Goal: Transaction & Acquisition: Purchase product/service

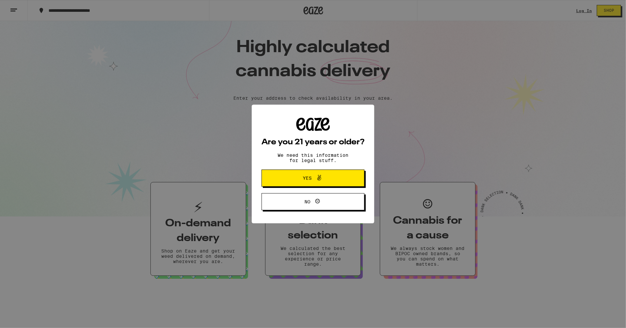
click at [308, 180] on span "Yes" at bounding box center [307, 178] width 9 height 5
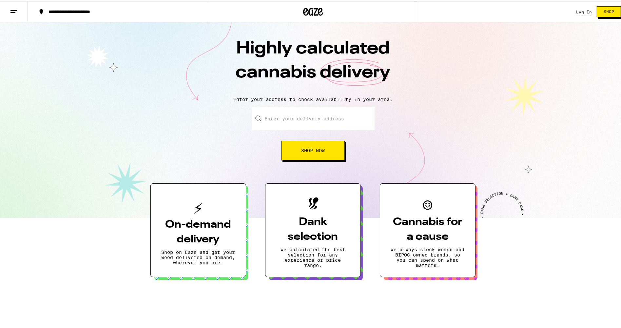
click at [576, 11] on link "Log In" at bounding box center [584, 11] width 16 height 4
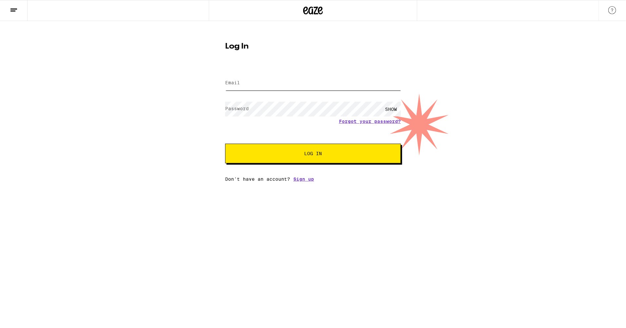
click at [260, 84] on input "Email" at bounding box center [313, 83] width 176 height 15
type input "[PERSON_NAME][EMAIL_ADDRESS][DOMAIN_NAME]"
click at [316, 156] on span "Log In" at bounding box center [313, 153] width 18 height 5
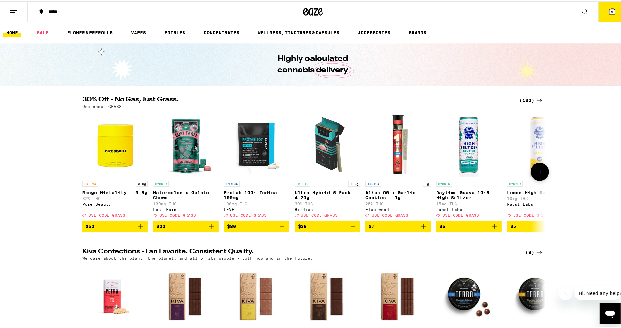
click at [538, 174] on icon at bounding box center [540, 170] width 8 height 8
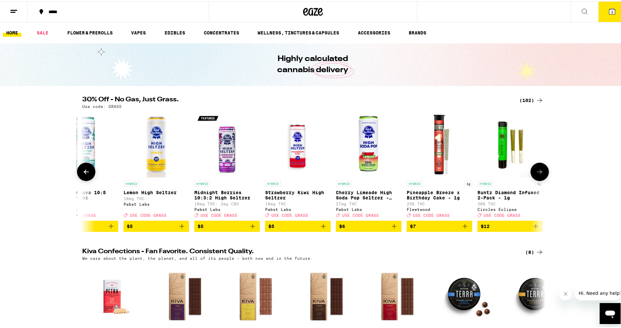
scroll to position [0, 390]
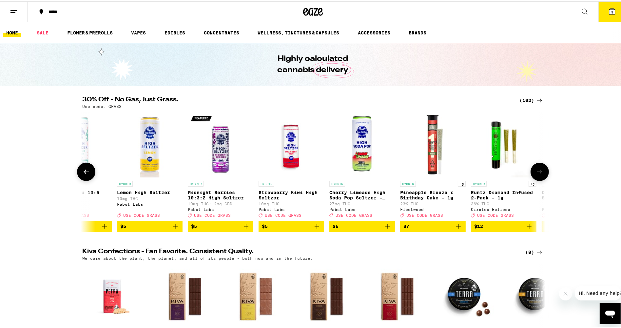
click at [538, 174] on icon at bounding box center [540, 170] width 8 height 8
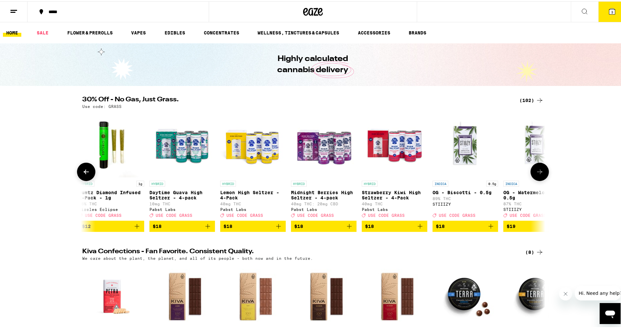
click at [538, 174] on icon at bounding box center [540, 170] width 8 height 8
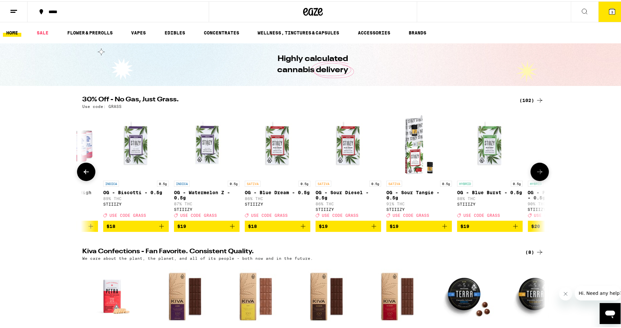
scroll to position [0, 1172]
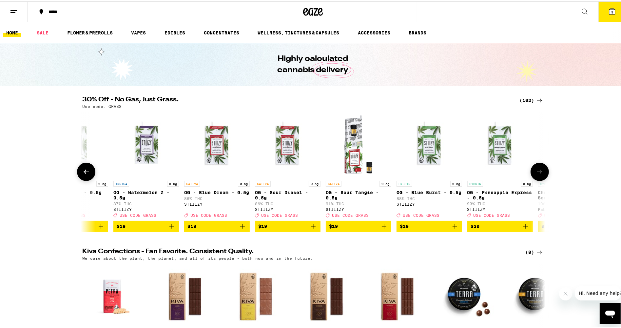
click at [538, 174] on icon at bounding box center [540, 170] width 8 height 8
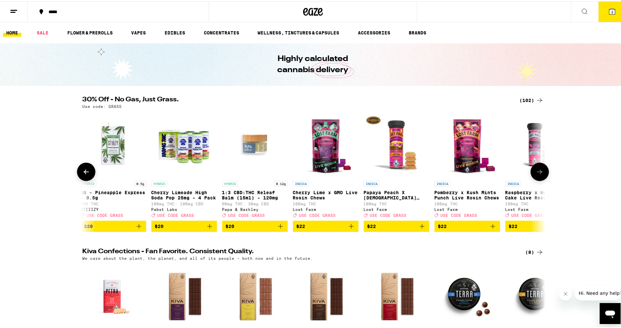
scroll to position [0, 1563]
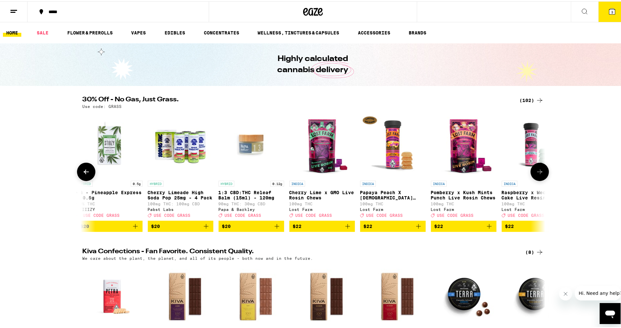
click at [537, 173] on icon at bounding box center [539, 170] width 5 height 5
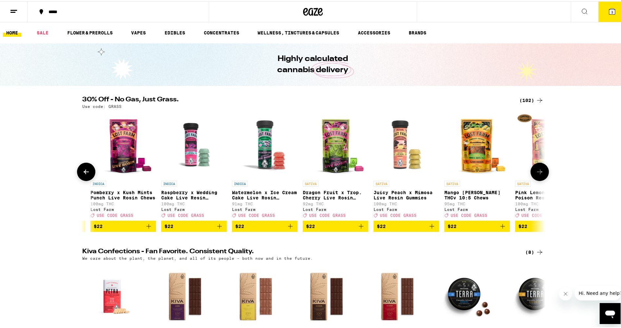
scroll to position [0, 1953]
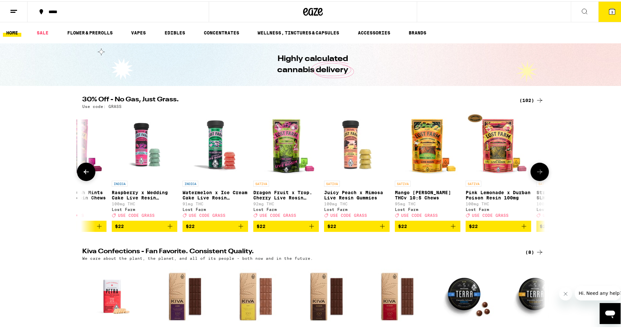
click at [536, 173] on icon at bounding box center [540, 170] width 8 height 8
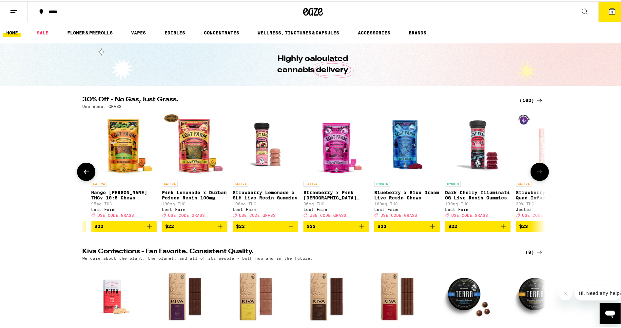
scroll to position [0, 2343]
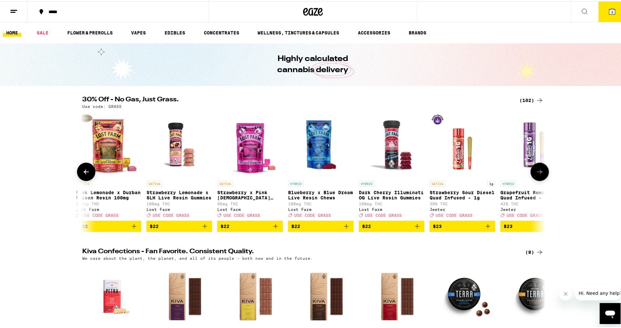
click at [536, 173] on icon at bounding box center [540, 170] width 8 height 8
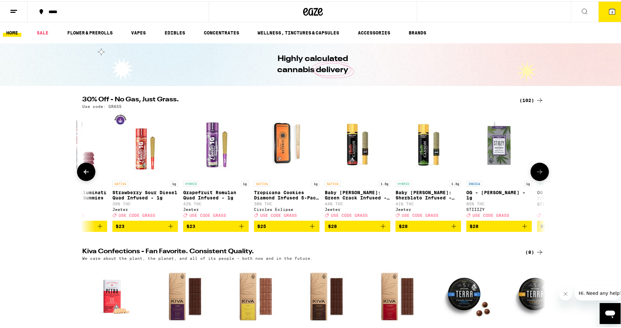
scroll to position [0, 2733]
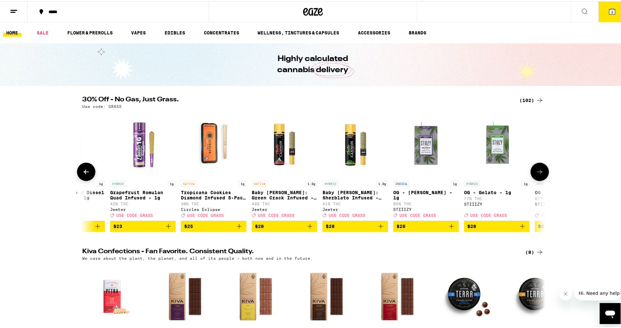
click at [536, 173] on icon at bounding box center [540, 170] width 8 height 8
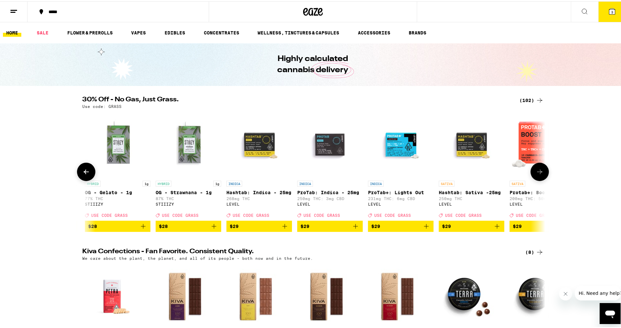
scroll to position [0, 3123]
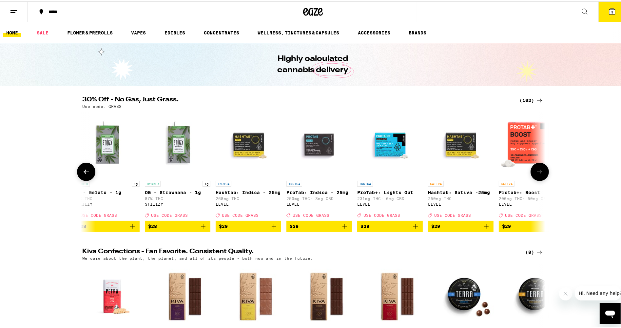
click at [539, 174] on icon at bounding box center [540, 170] width 8 height 8
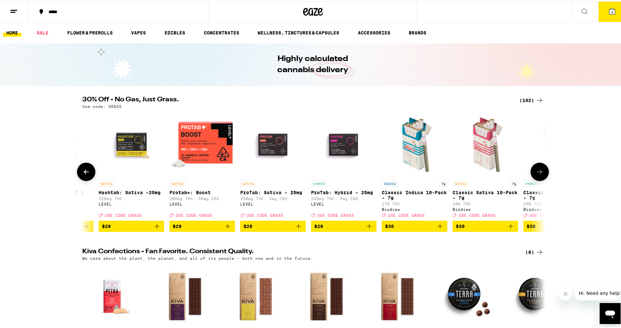
scroll to position [0, 3513]
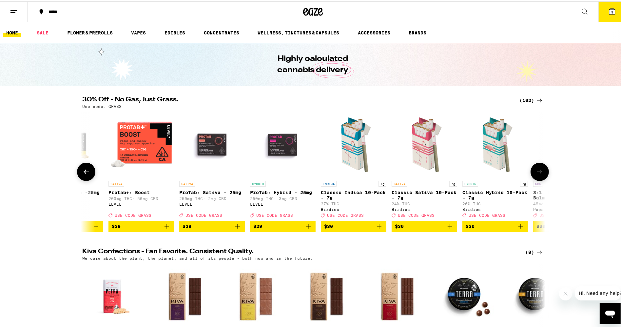
click at [536, 170] on icon at bounding box center [540, 170] width 8 height 8
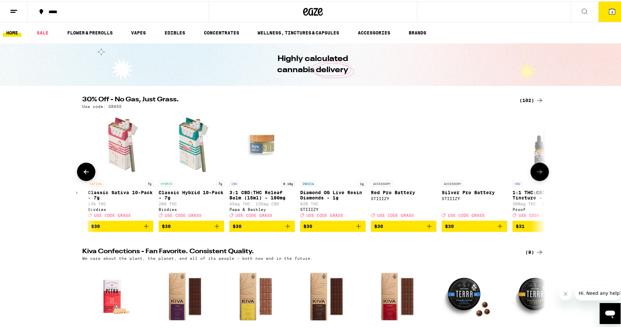
scroll to position [0, 3903]
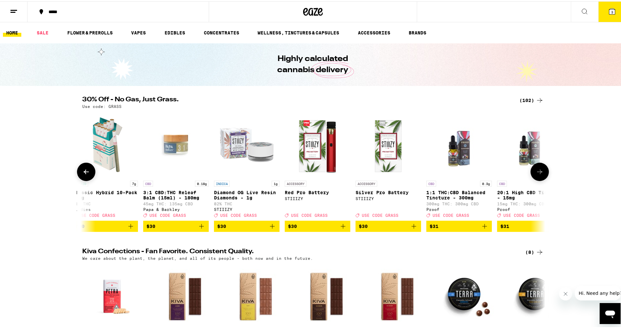
click at [536, 170] on icon at bounding box center [540, 170] width 8 height 8
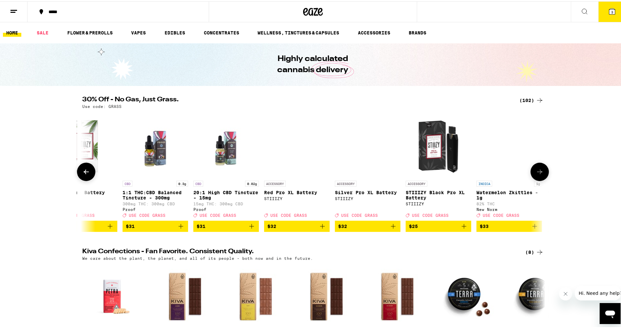
scroll to position [0, 4293]
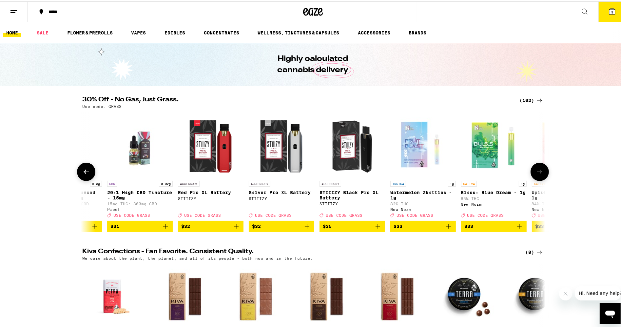
click at [536, 170] on icon at bounding box center [540, 170] width 8 height 8
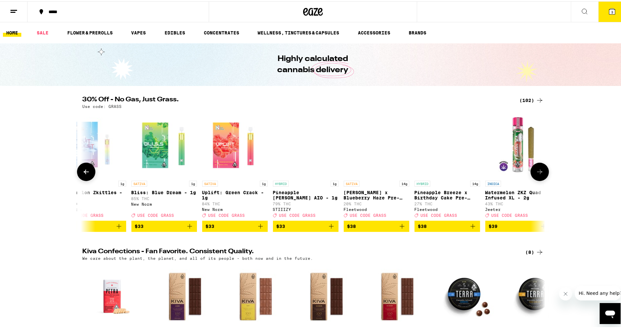
scroll to position [0, 4684]
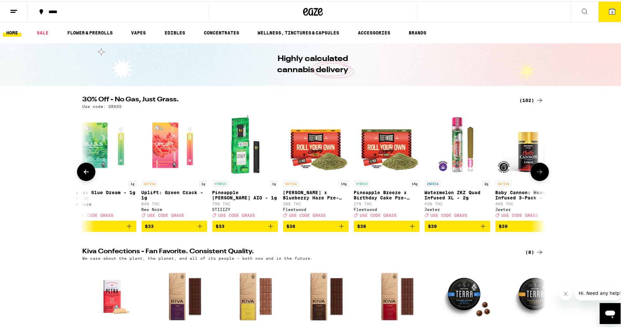
click at [341, 229] on icon "Add to bag" at bounding box center [342, 225] width 8 height 8
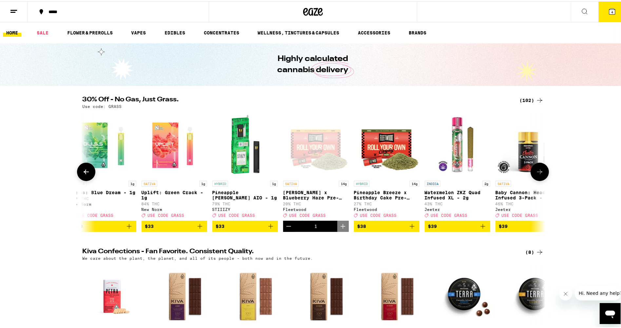
click at [537, 174] on icon at bounding box center [540, 170] width 8 height 8
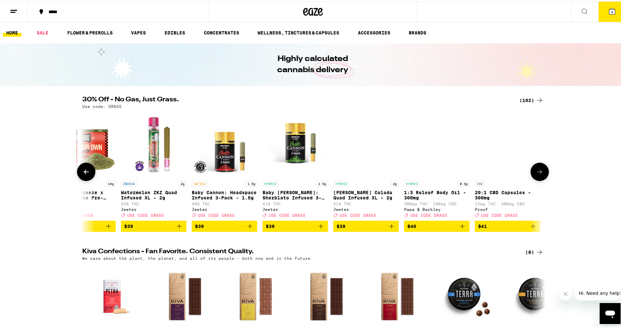
scroll to position [0, 5074]
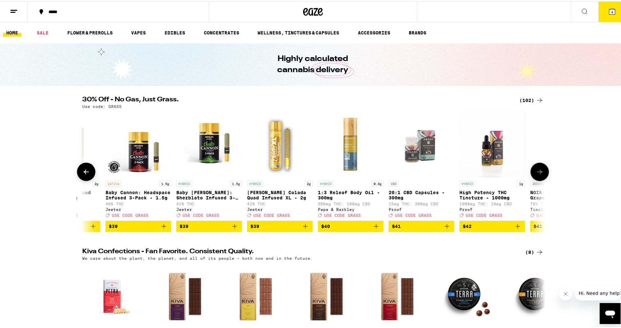
click at [537, 174] on icon at bounding box center [540, 170] width 8 height 8
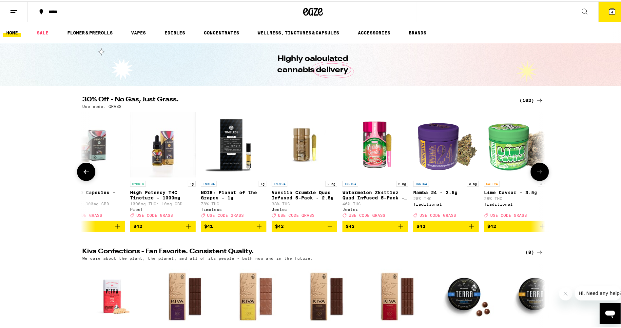
scroll to position [0, 5464]
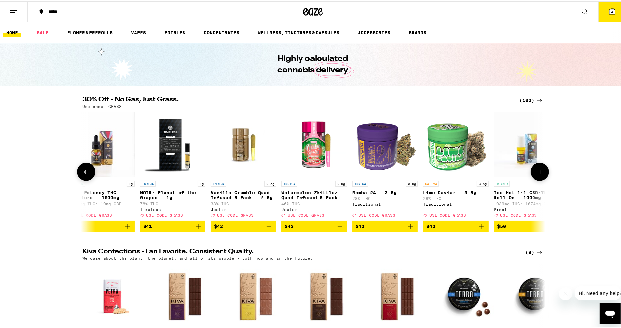
click at [539, 171] on icon at bounding box center [540, 170] width 8 height 8
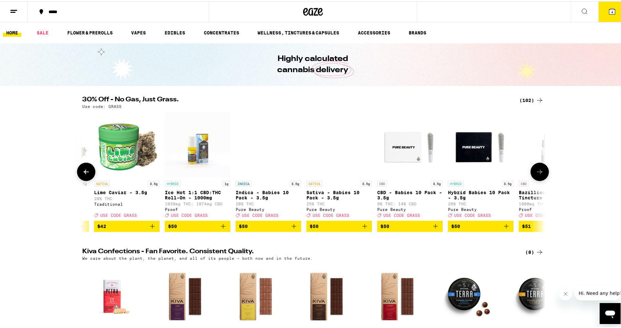
scroll to position [0, 5854]
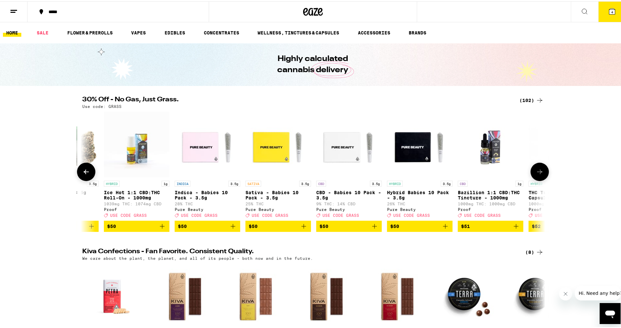
click at [539, 171] on icon at bounding box center [540, 170] width 8 height 8
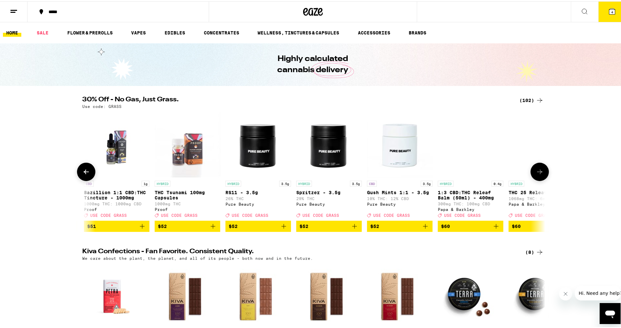
scroll to position [0, 6244]
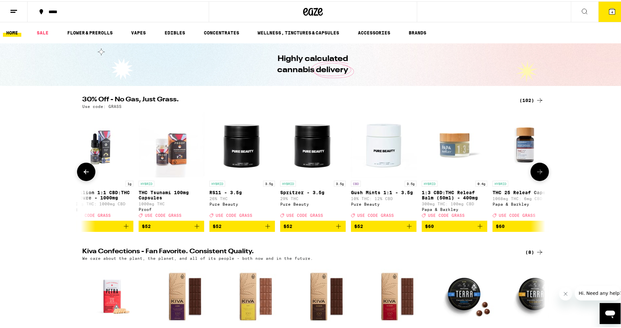
click at [540, 173] on icon at bounding box center [540, 170] width 8 height 8
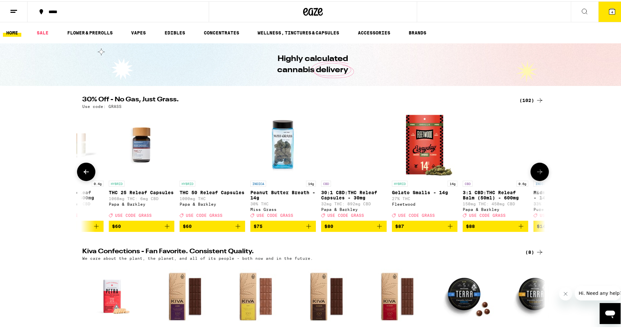
scroll to position [0, 6634]
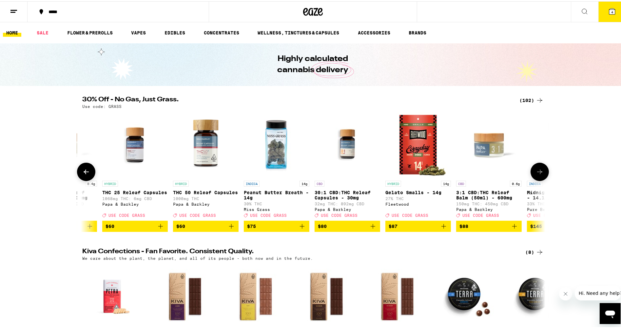
click at [540, 173] on icon at bounding box center [540, 170] width 8 height 8
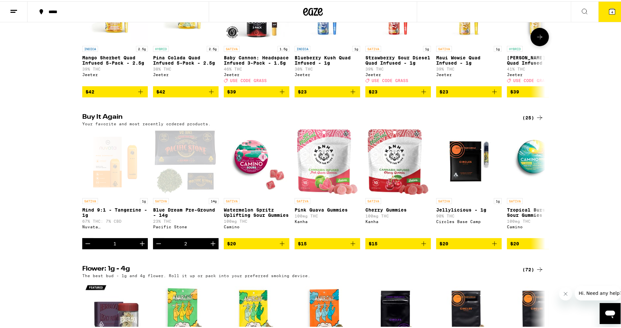
scroll to position [459, 0]
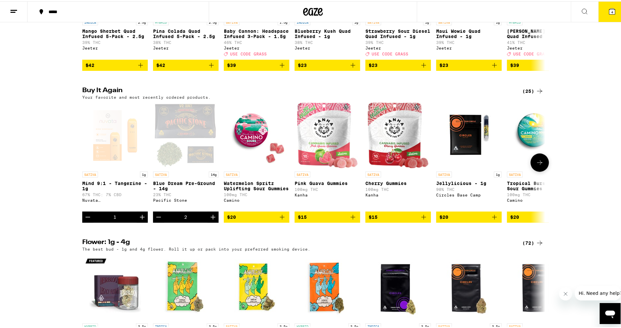
click at [156, 220] on icon "Decrement" at bounding box center [159, 216] width 8 height 8
click at [157, 220] on icon "Decrement" at bounding box center [159, 216] width 8 height 8
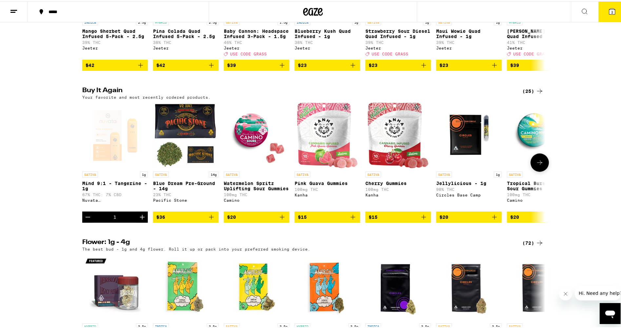
click at [279, 220] on icon "Add to bag" at bounding box center [282, 216] width 8 height 8
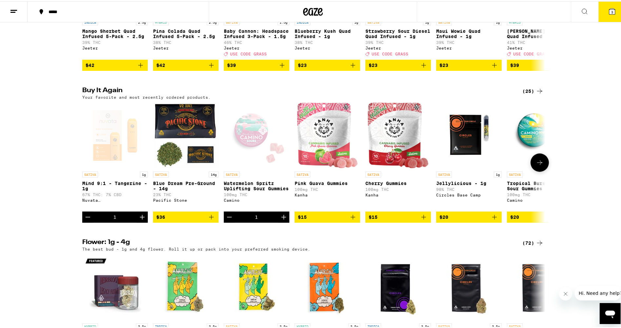
click at [421, 220] on icon "Add to bag" at bounding box center [424, 216] width 8 height 8
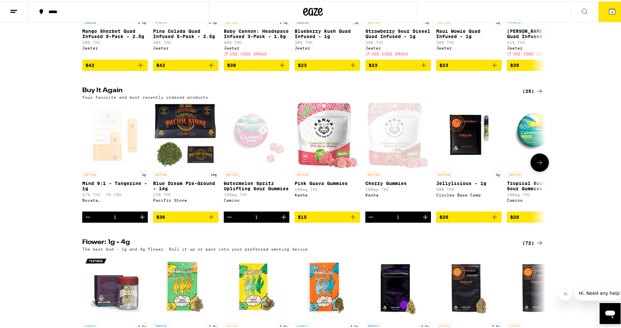
click at [493, 220] on icon "Add to bag" at bounding box center [495, 216] width 8 height 8
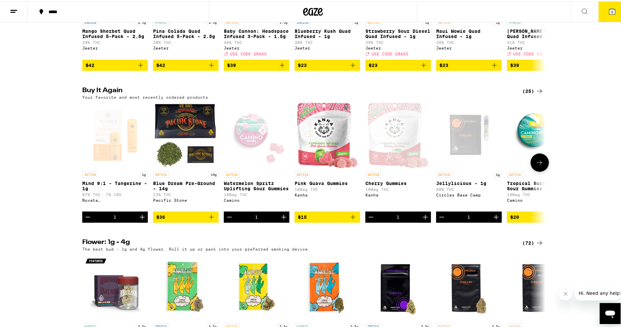
click at [538, 165] on icon at bounding box center [540, 161] width 8 height 8
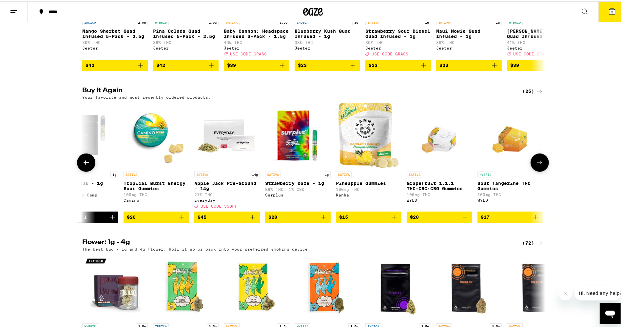
scroll to position [0, 390]
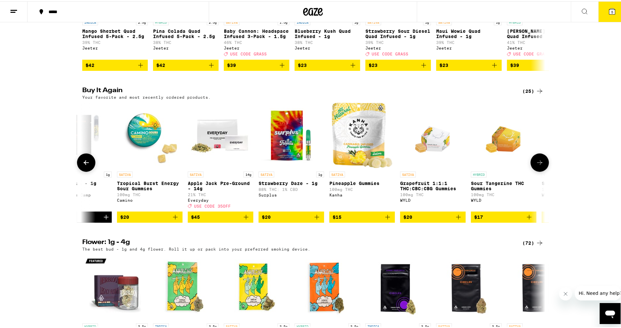
click at [315, 218] on icon "Add to bag" at bounding box center [317, 215] width 5 height 5
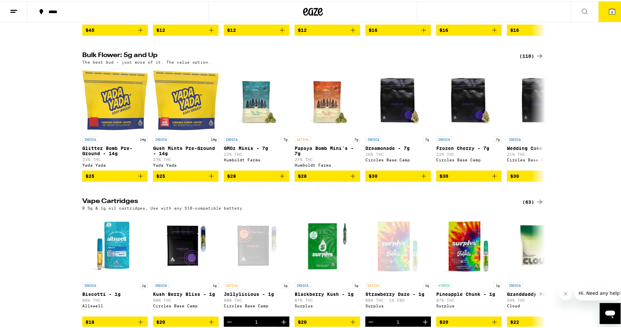
scroll to position [787, 0]
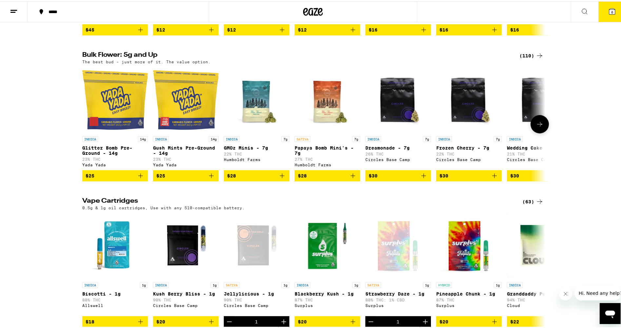
click at [536, 127] on icon at bounding box center [540, 123] width 8 height 8
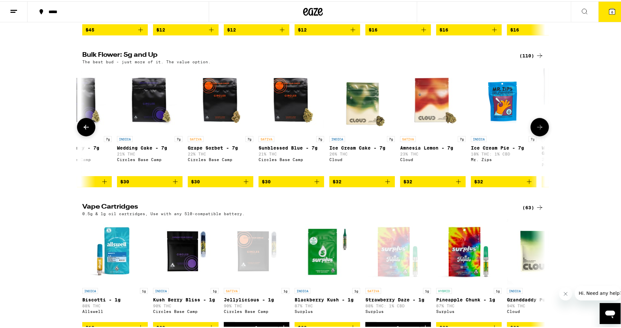
click at [536, 130] on icon at bounding box center [540, 126] width 8 height 8
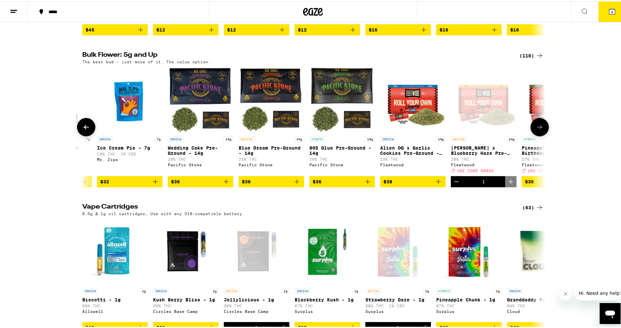
scroll to position [0, 780]
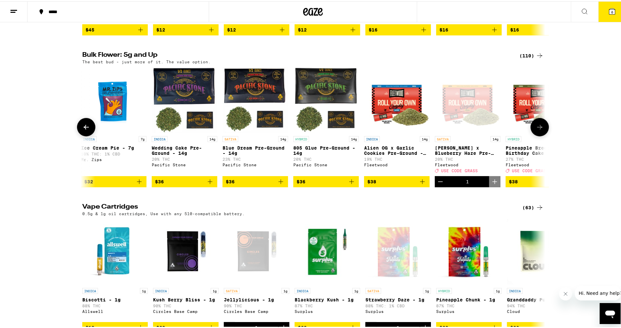
click at [536, 130] on icon at bounding box center [540, 126] width 8 height 8
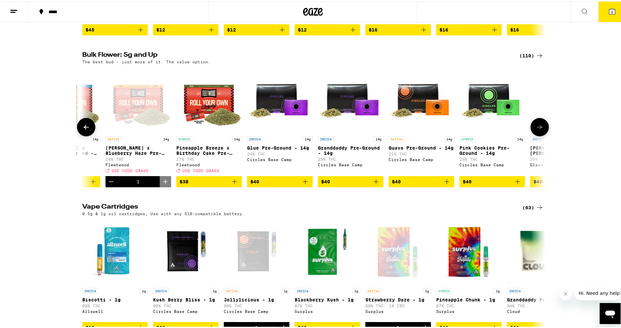
scroll to position [0, 1170]
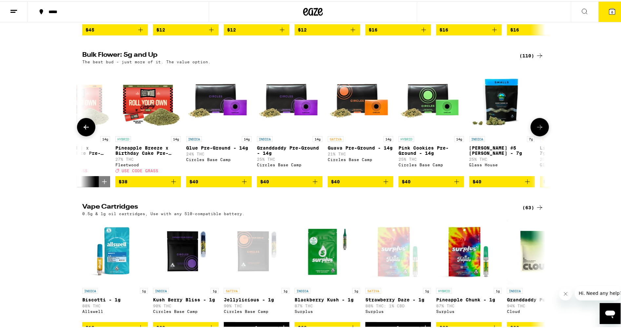
click at [383, 184] on icon "Add to bag" at bounding box center [386, 180] width 8 height 8
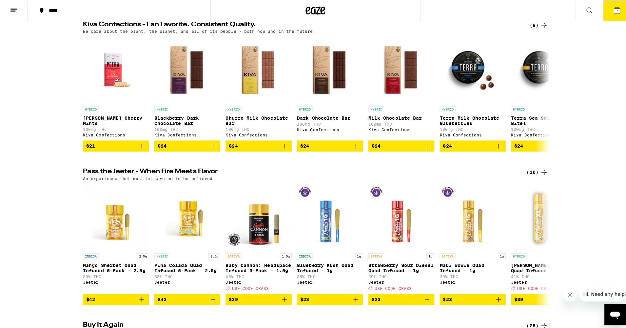
scroll to position [131, 0]
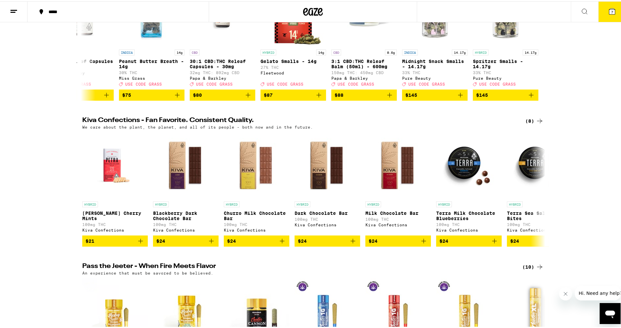
click at [609, 10] on icon at bounding box center [612, 10] width 6 height 6
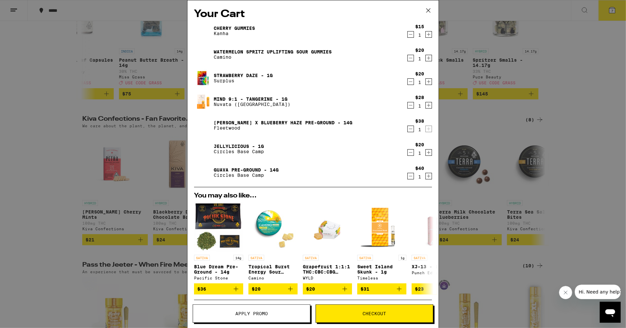
click at [408, 106] on icon "Decrement" at bounding box center [411, 105] width 6 height 8
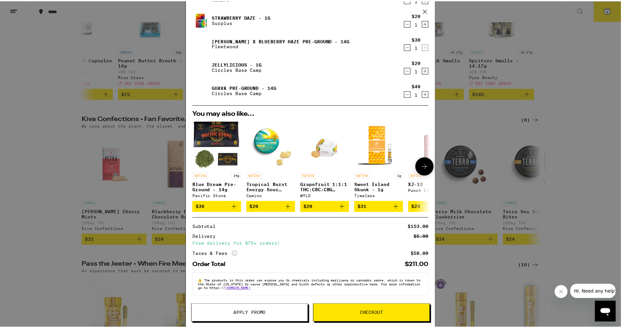
scroll to position [61, 0]
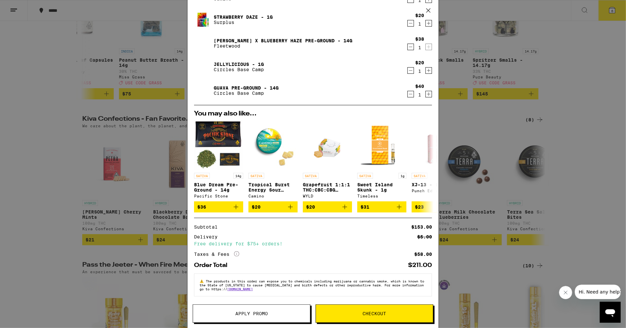
click at [250, 314] on span "Apply Promo" at bounding box center [251, 313] width 32 height 5
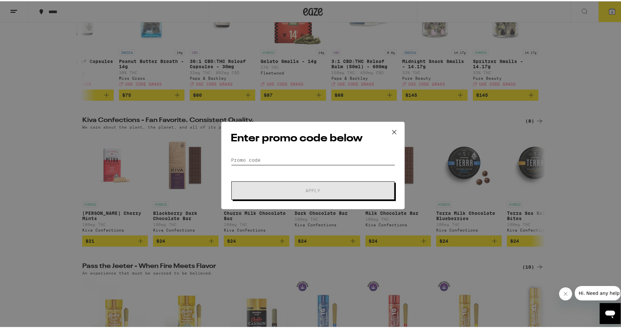
click at [281, 159] on input "Promo Code" at bounding box center [313, 159] width 165 height 10
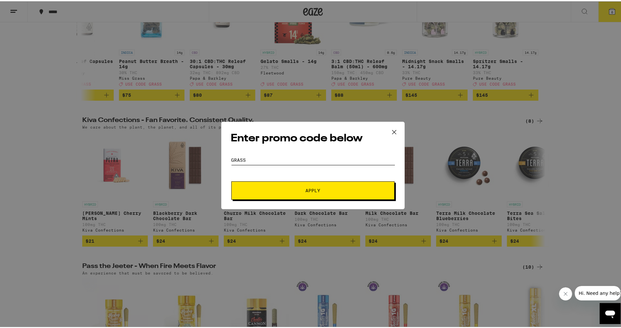
type input "grass"
click at [315, 188] on span "Apply" at bounding box center [313, 189] width 15 height 5
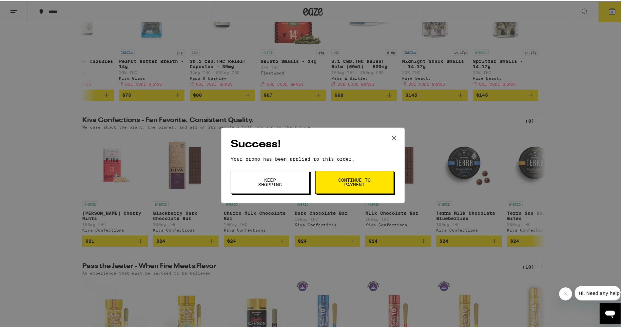
click at [342, 180] on span "Continue to payment" at bounding box center [354, 180] width 33 height 9
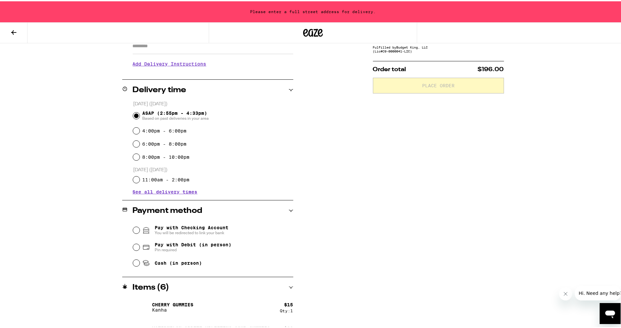
scroll to position [131, 0]
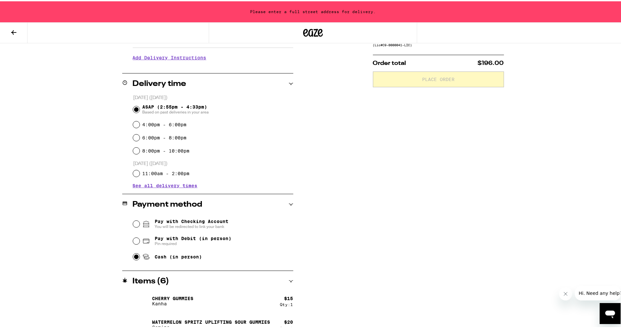
click at [133, 257] on input "Cash (in person)" at bounding box center [136, 255] width 7 height 7
radio input "true"
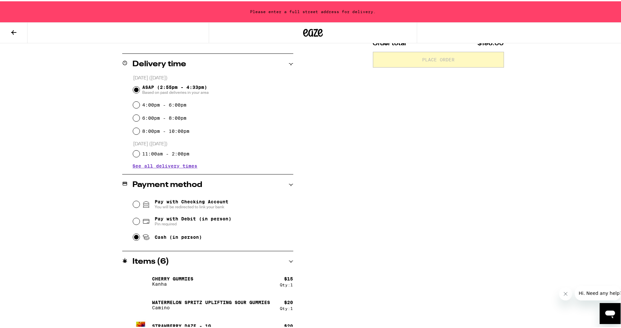
scroll to position [137, 0]
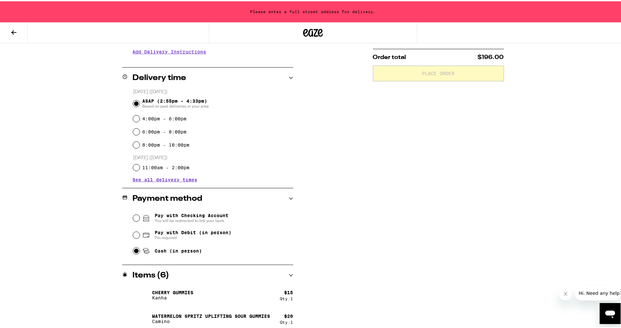
click at [172, 105] on span "Based on past deliveries in your area" at bounding box center [175, 104] width 67 height 5
click at [140, 105] on input "ASAP (2:55pm - 4:33pm) Based on past deliveries in your area" at bounding box center [136, 102] width 7 height 7
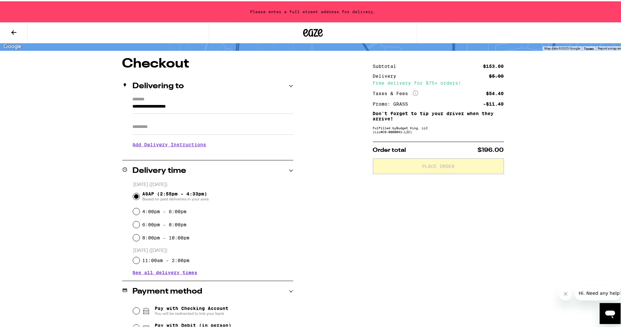
scroll to position [0, 0]
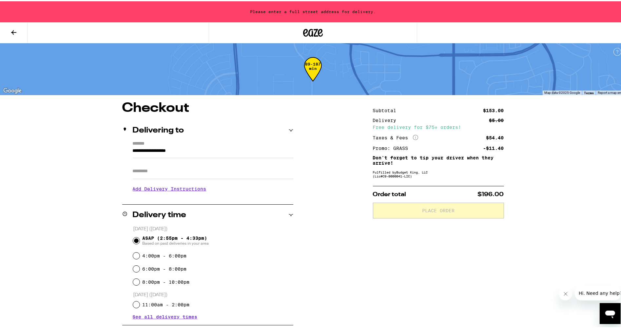
click at [153, 147] on input "**********" at bounding box center [213, 151] width 161 height 11
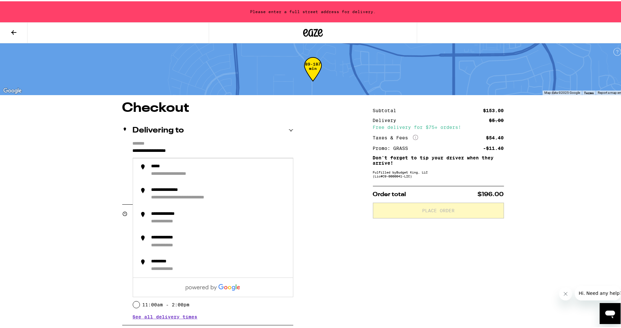
drag, startPoint x: 200, startPoint y: 147, endPoint x: 113, endPoint y: 146, distance: 87.5
click at [113, 146] on div "**********" at bounding box center [313, 331] width 472 height 463
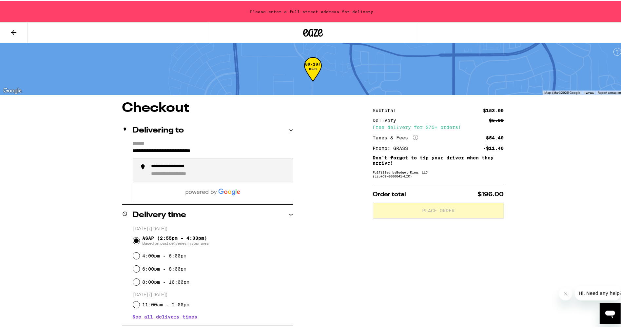
click at [173, 166] on div "**********" at bounding box center [180, 165] width 59 height 6
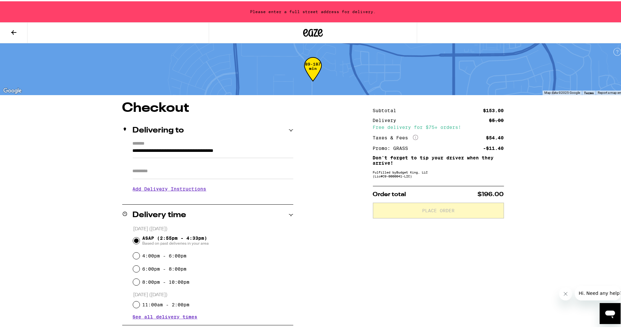
type input "**********"
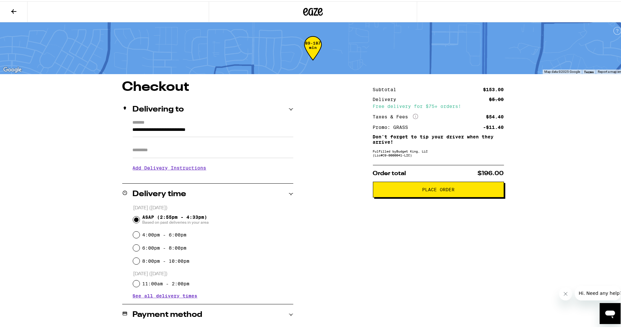
click at [436, 188] on span "Place Order" at bounding box center [438, 188] width 32 height 5
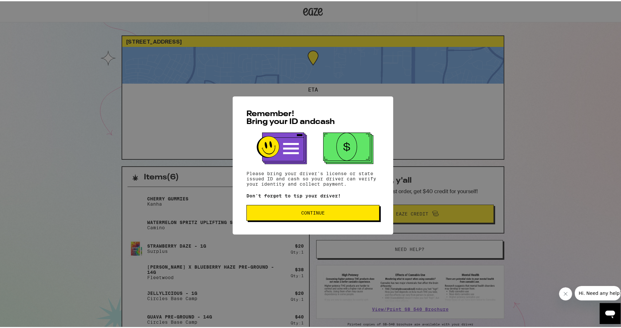
click at [303, 211] on span "Continue" at bounding box center [313, 211] width 24 height 5
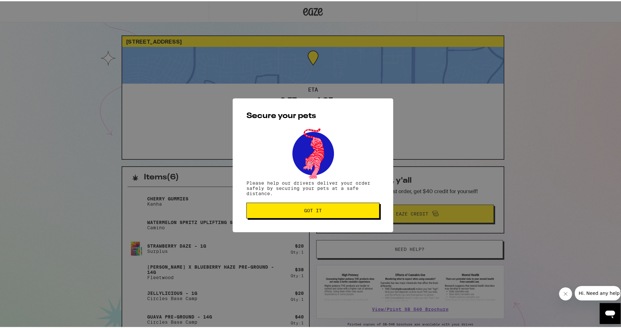
click at [309, 211] on span "Got it" at bounding box center [313, 209] width 18 height 5
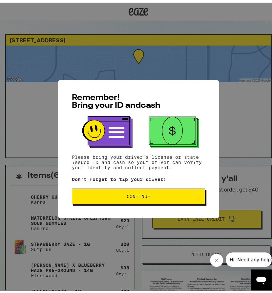
click at [128, 192] on span "Continue" at bounding box center [139, 194] width 24 height 5
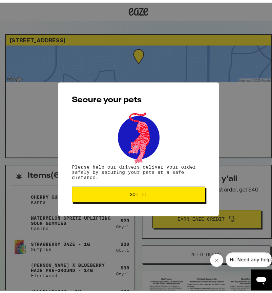
click at [126, 191] on span "Got it" at bounding box center [138, 192] width 122 height 5
